Goal: Task Accomplishment & Management: Manage account settings

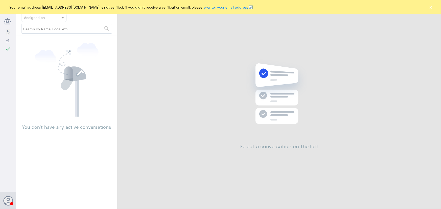
click at [428, 8] on button "×" at bounding box center [430, 7] width 5 height 5
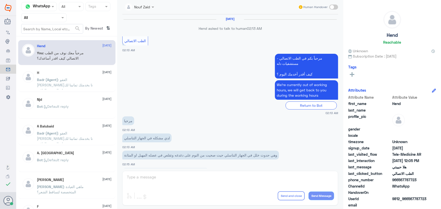
scroll to position [230, 0]
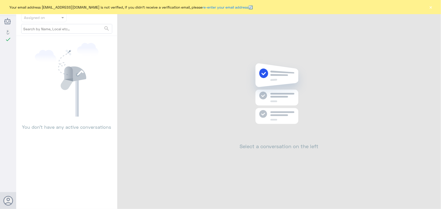
click at [432, 7] on button "×" at bounding box center [430, 7] width 5 height 5
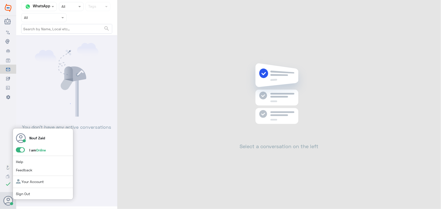
drag, startPoint x: 18, startPoint y: 147, endPoint x: 19, endPoint y: 149, distance: 2.5
click at [18, 149] on div "Nouf Zaid I am Online Help Feedback Your Account Sign Out" at bounding box center [43, 164] width 61 height 72
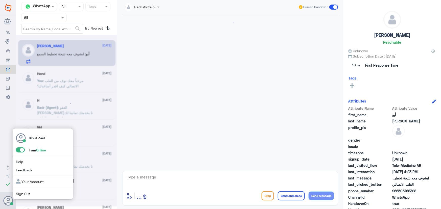
scroll to position [57, 0]
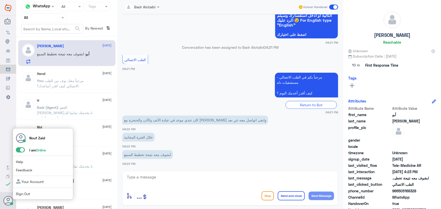
click at [21, 153] on div "Nouf Zaid I am Online Help Feedback Your Account Sign Out" at bounding box center [43, 164] width 61 height 72
click at [21, 151] on span at bounding box center [20, 150] width 9 height 5
click at [0, 0] on input "checkbox" at bounding box center [0, 0] width 0 height 0
